Goal: Complete application form

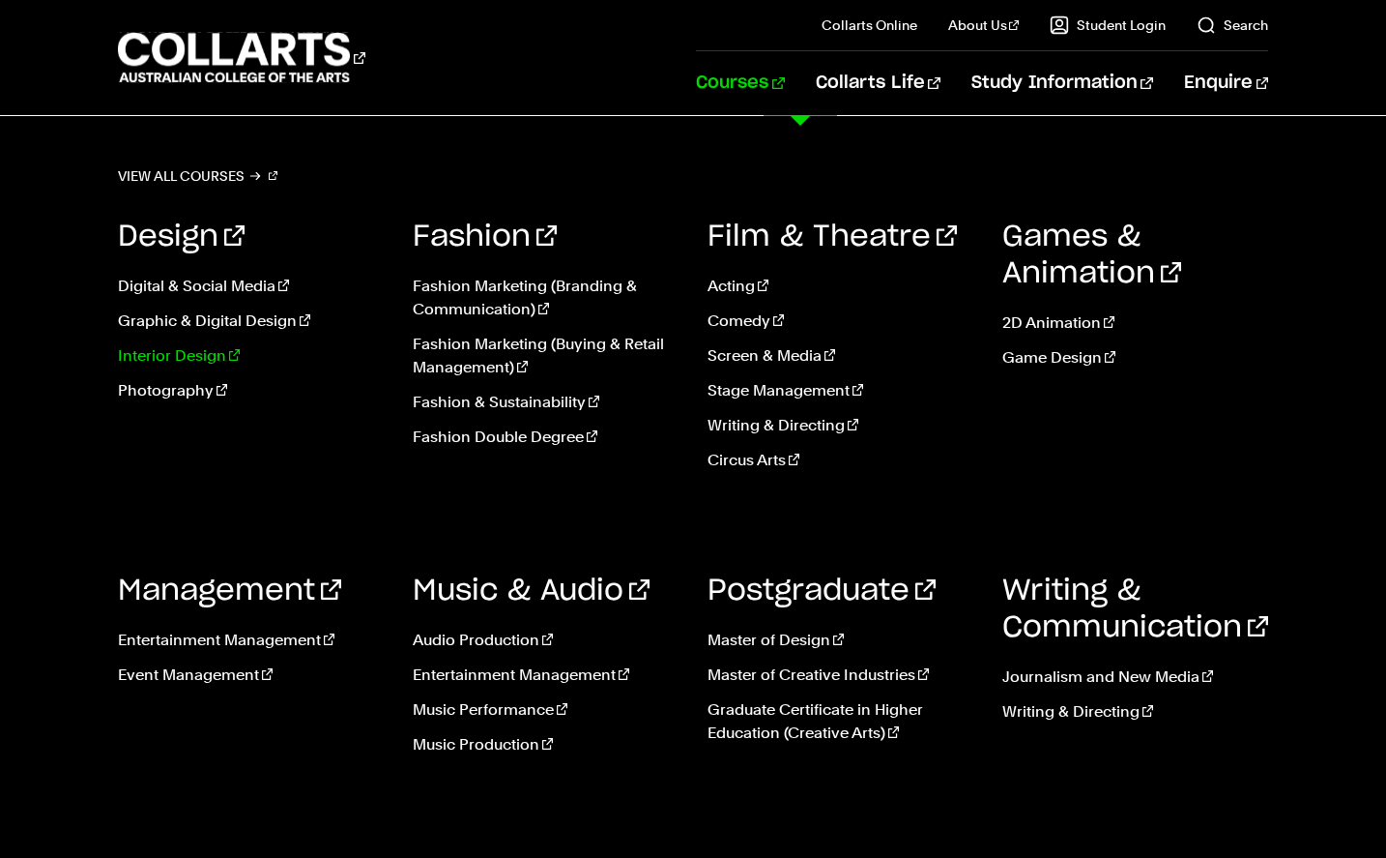
click at [167, 352] on link "Interior Design" at bounding box center [251, 355] width 266 height 23
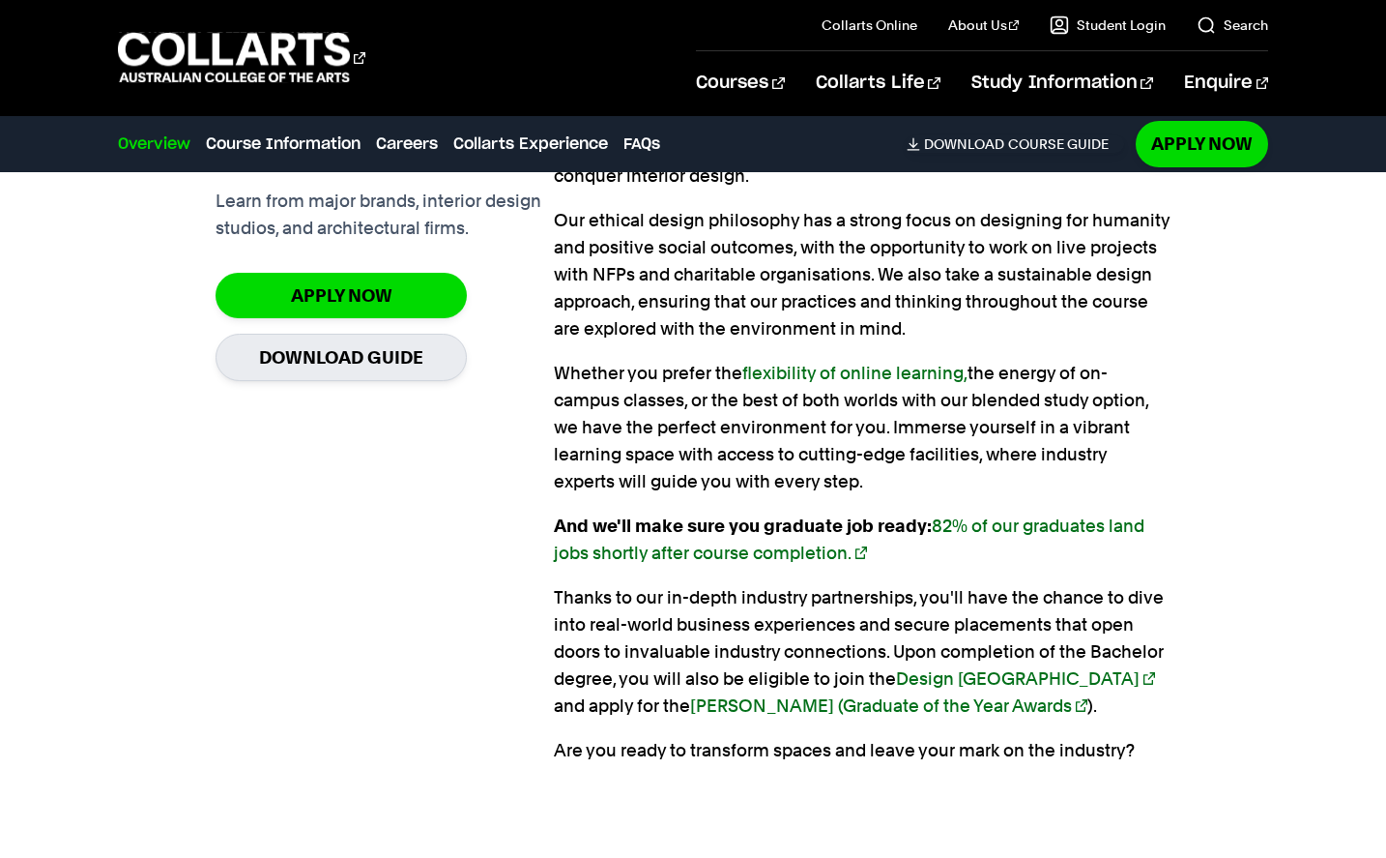
scroll to position [1547, 0]
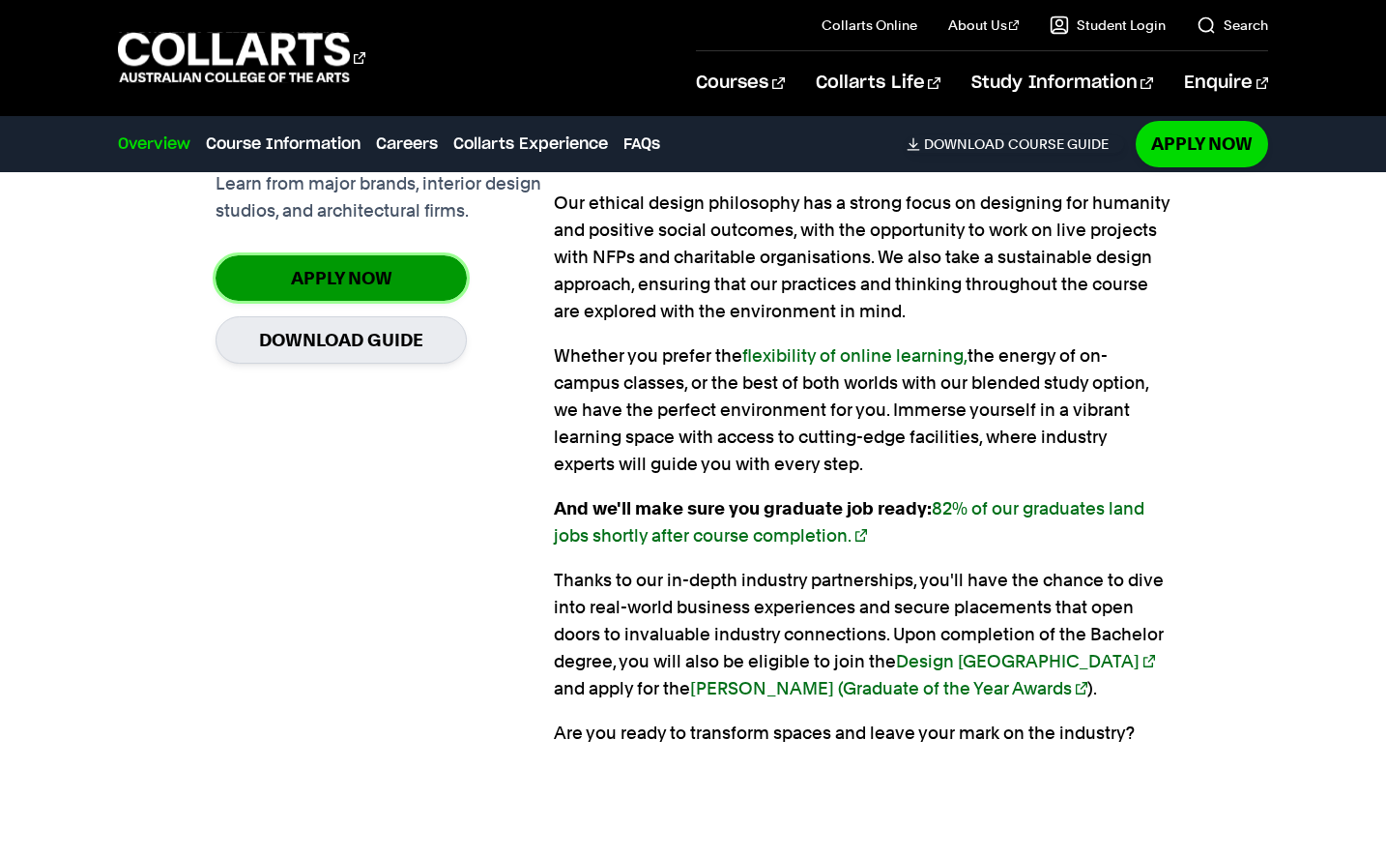
click at [372, 278] on link "Apply Now" at bounding box center [341, 277] width 251 height 45
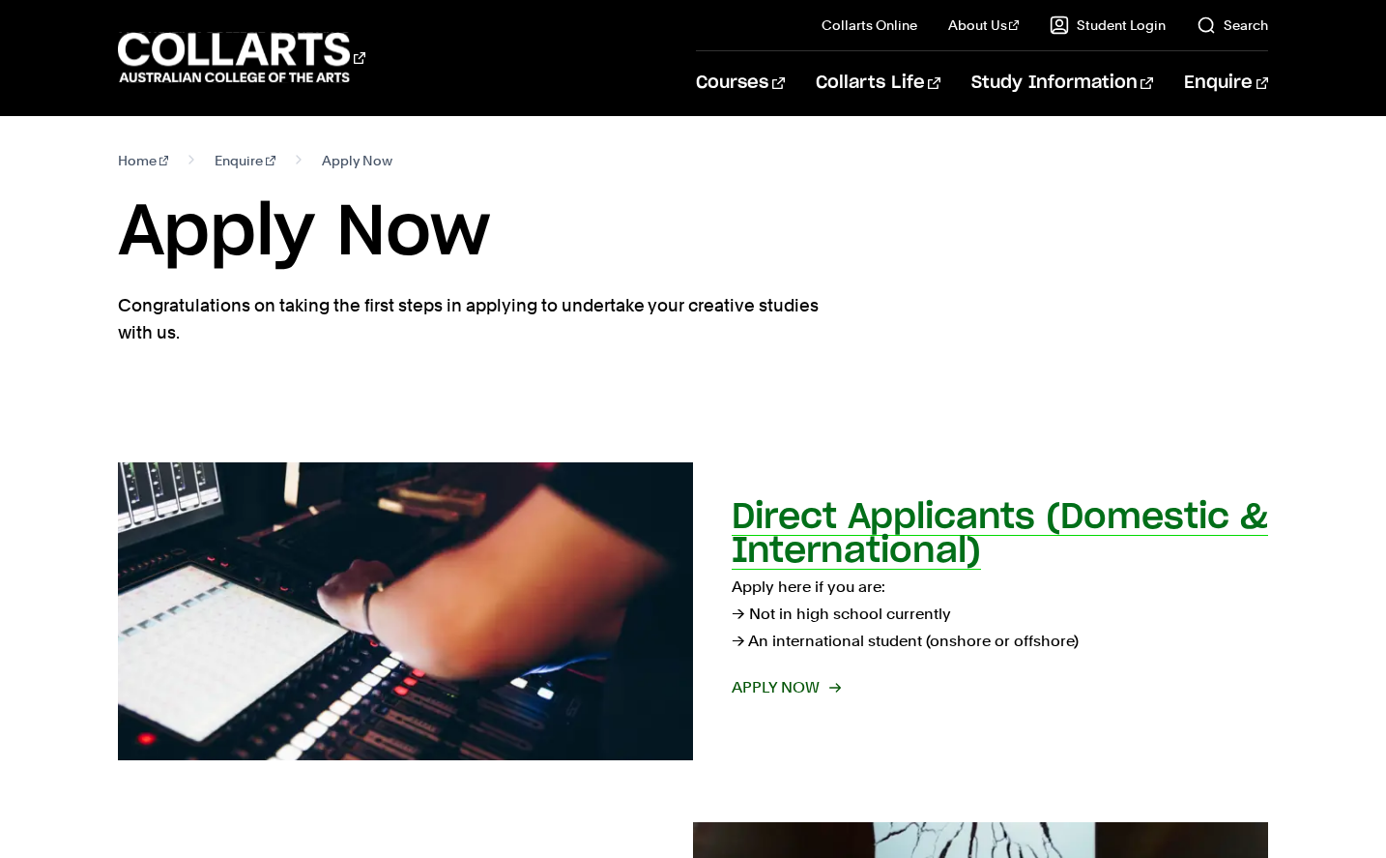
click at [792, 678] on span "Apply now" at bounding box center [785, 687] width 107 height 27
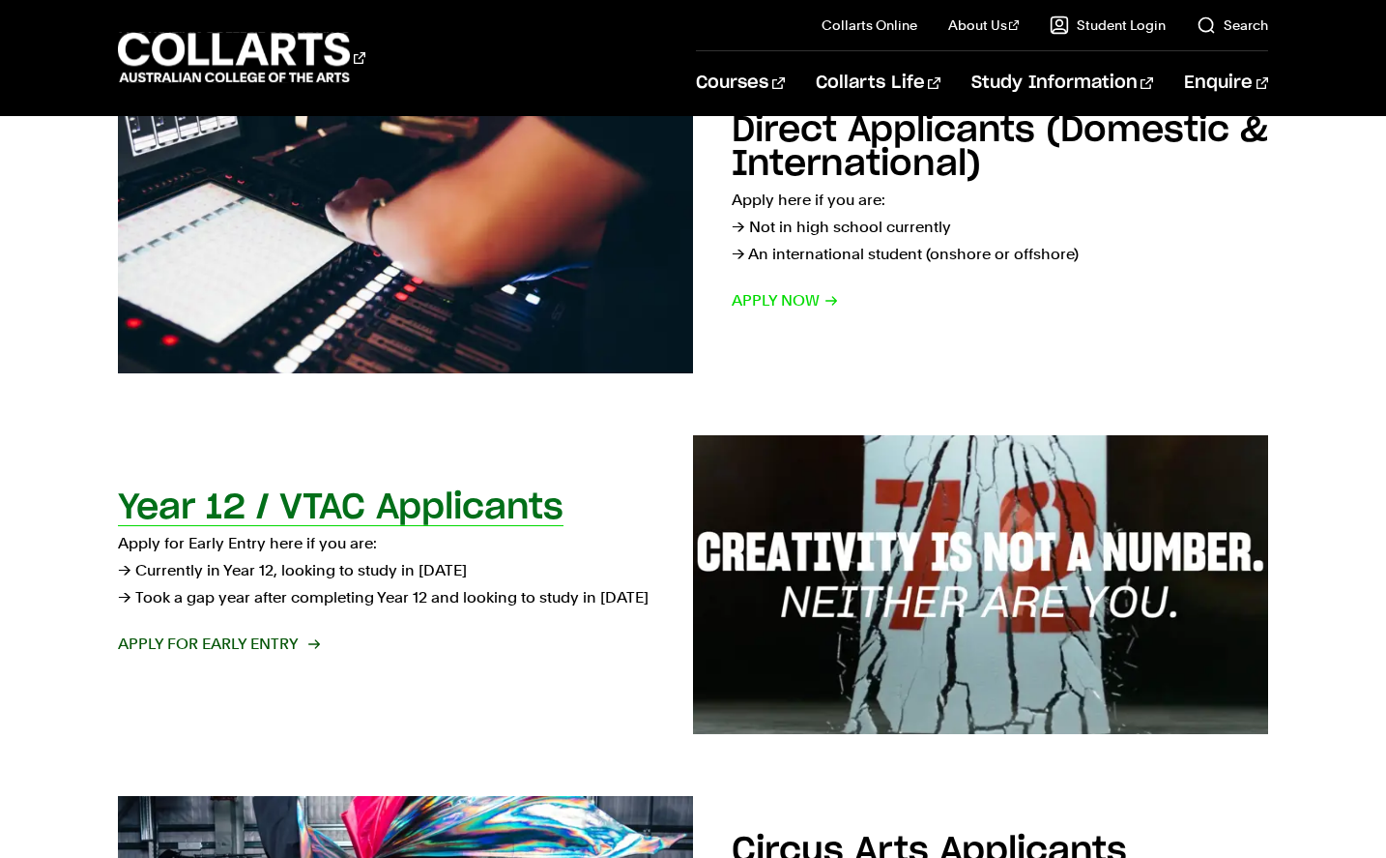
scroll to position [483, 0]
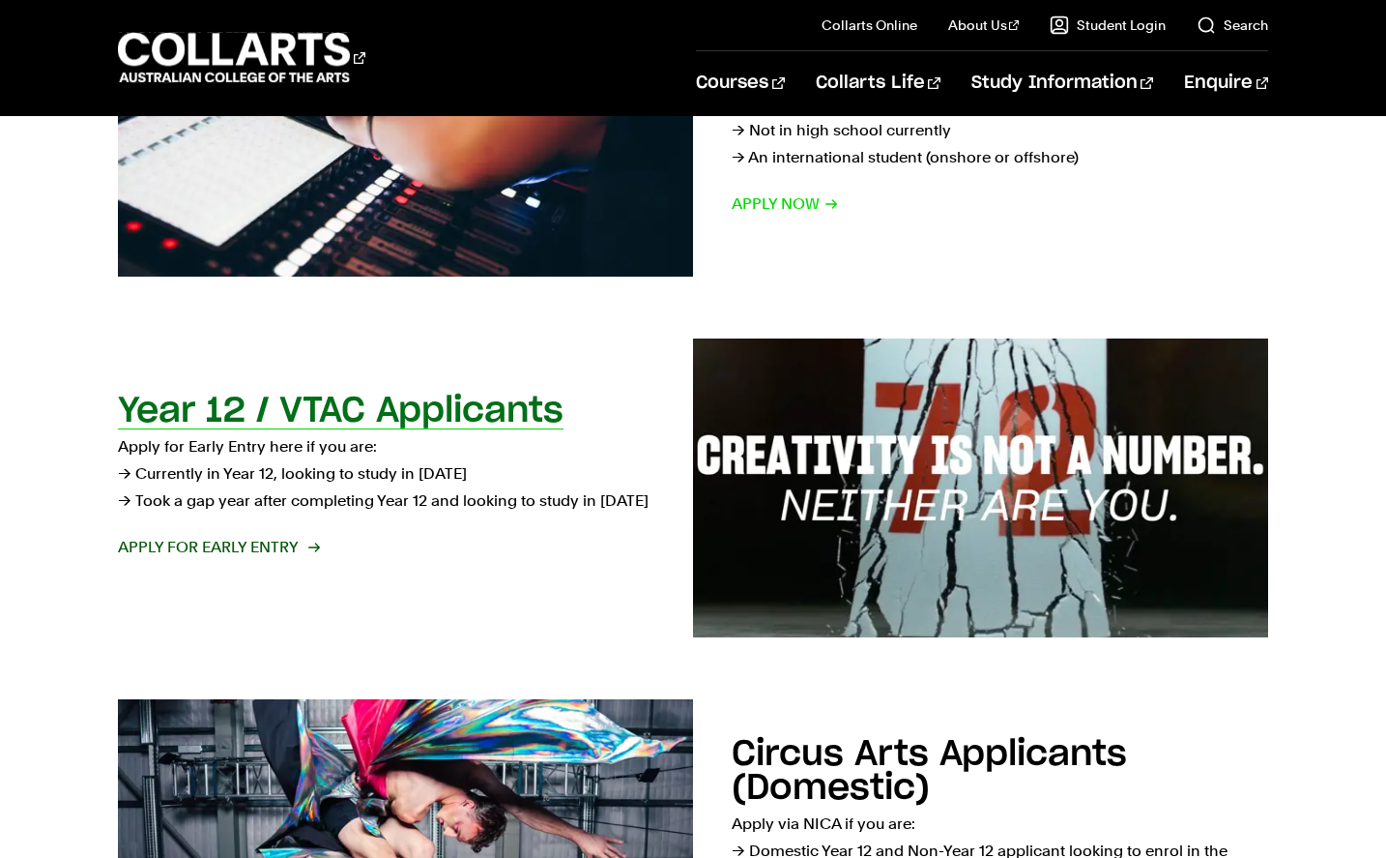
click at [224, 551] on span "Apply for Early Entry" at bounding box center [218, 547] width 200 height 27
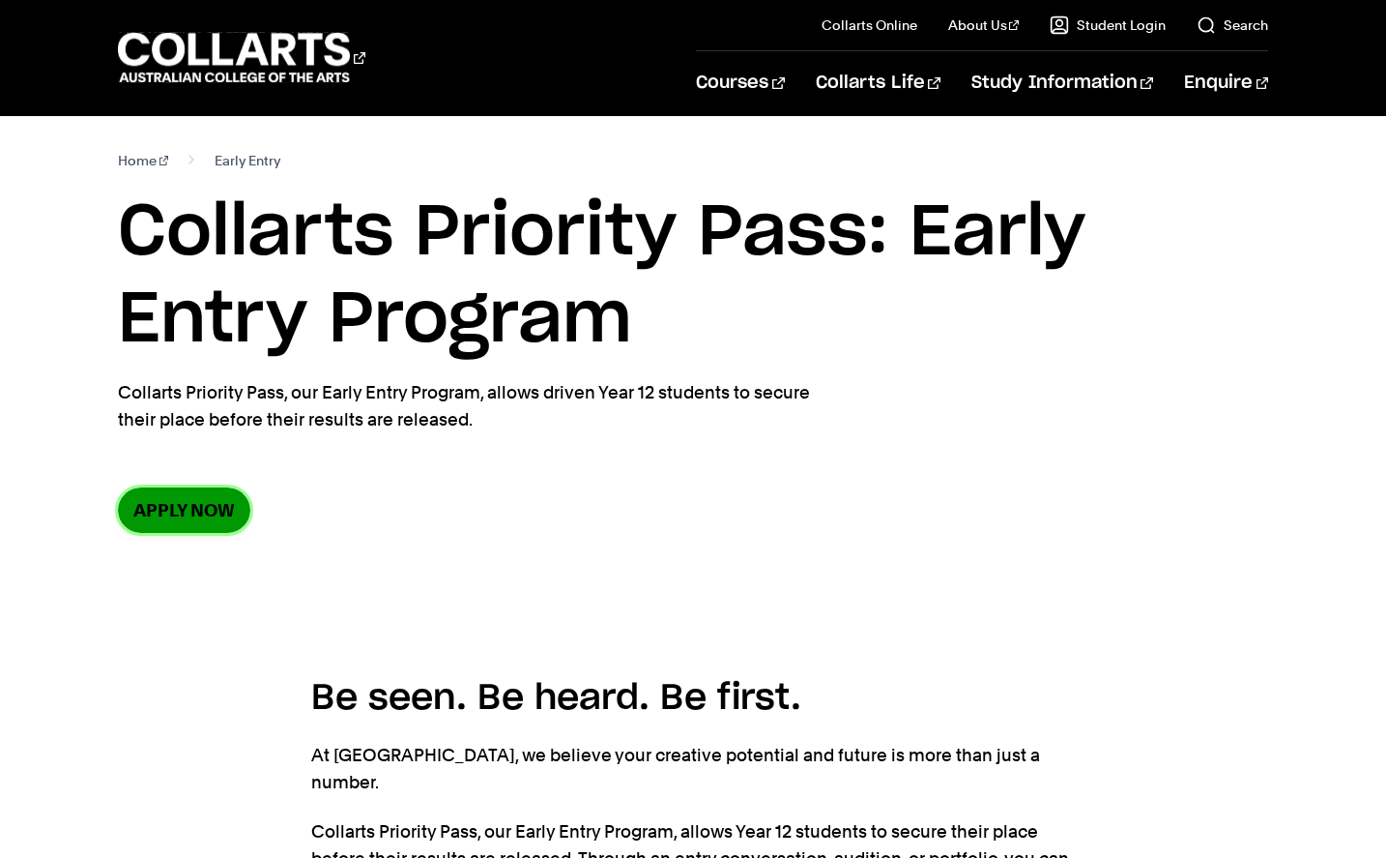
click at [196, 509] on link "Apply now" at bounding box center [184, 509] width 132 height 45
